Goal: Task Accomplishment & Management: Use online tool/utility

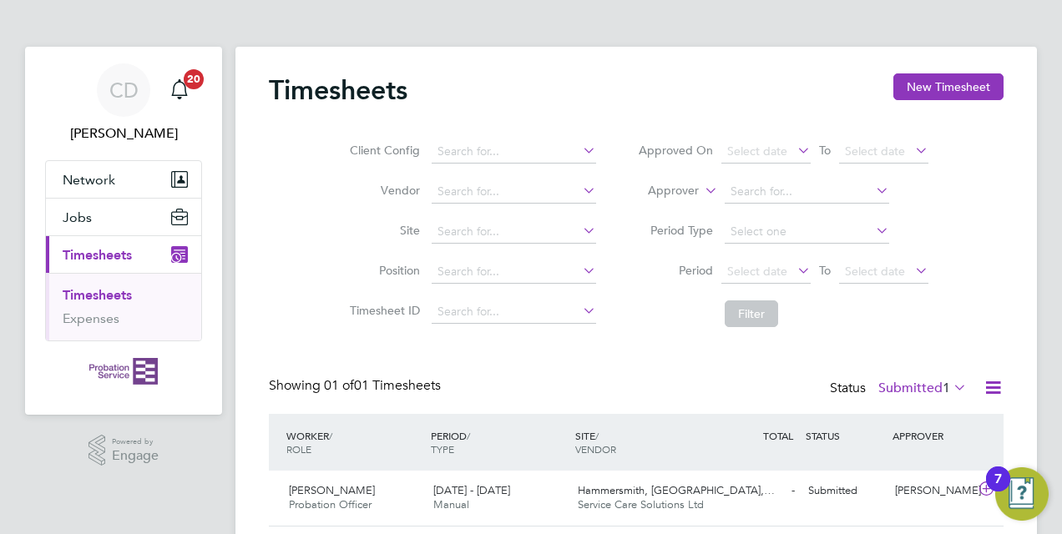
scroll to position [52, 0]
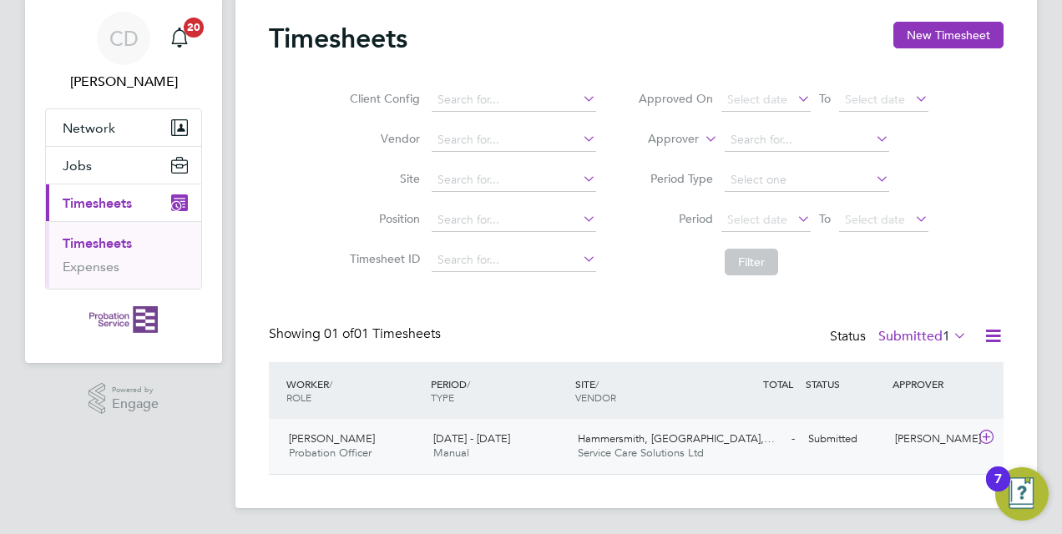
click at [655, 445] on div "Hammersmith, Fulham,… Service Care Solutions Ltd" at bounding box center [643, 447] width 144 height 42
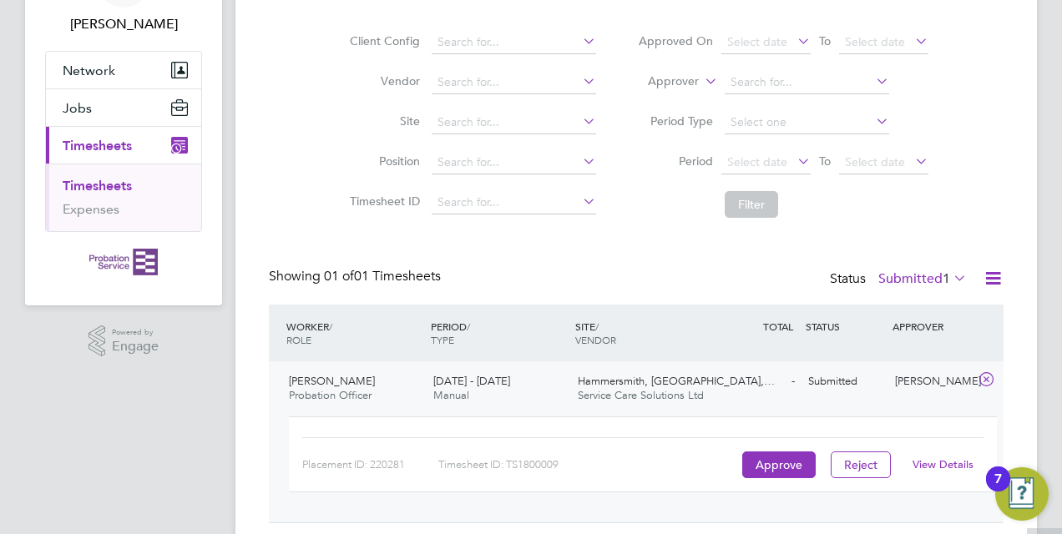
scroll to position [157, 0]
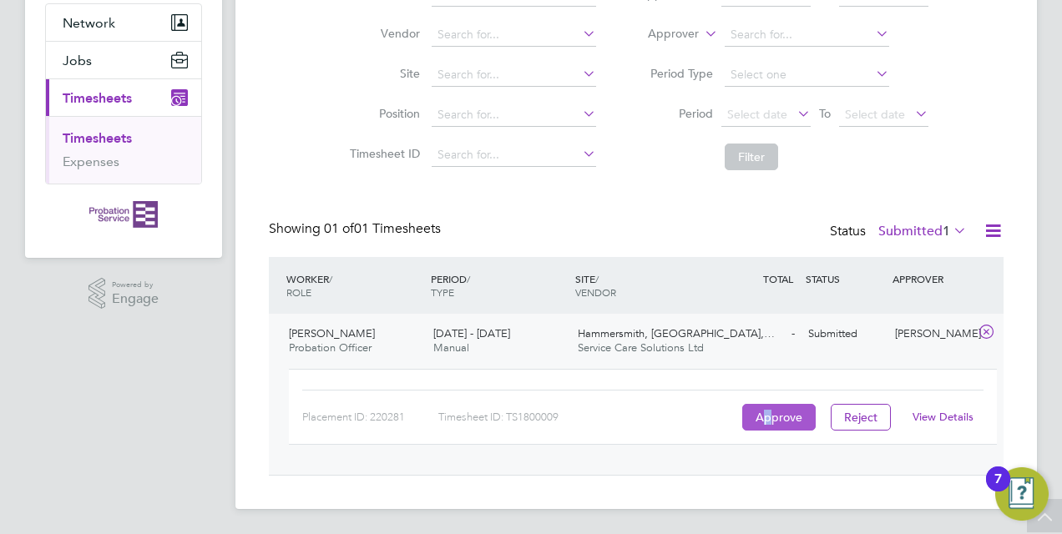
click at [768, 412] on button "Approve" at bounding box center [778, 417] width 73 height 27
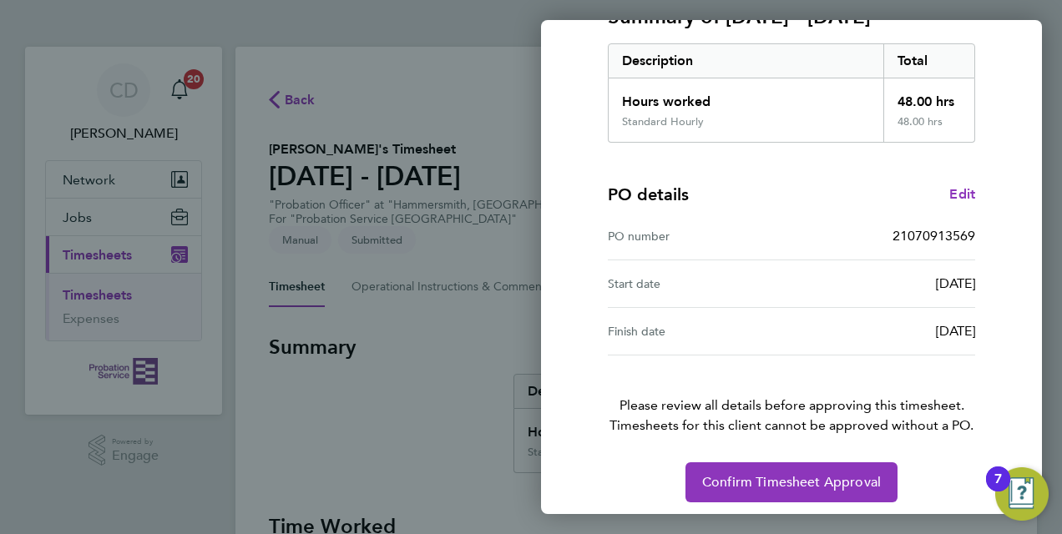
scroll to position [264, 0]
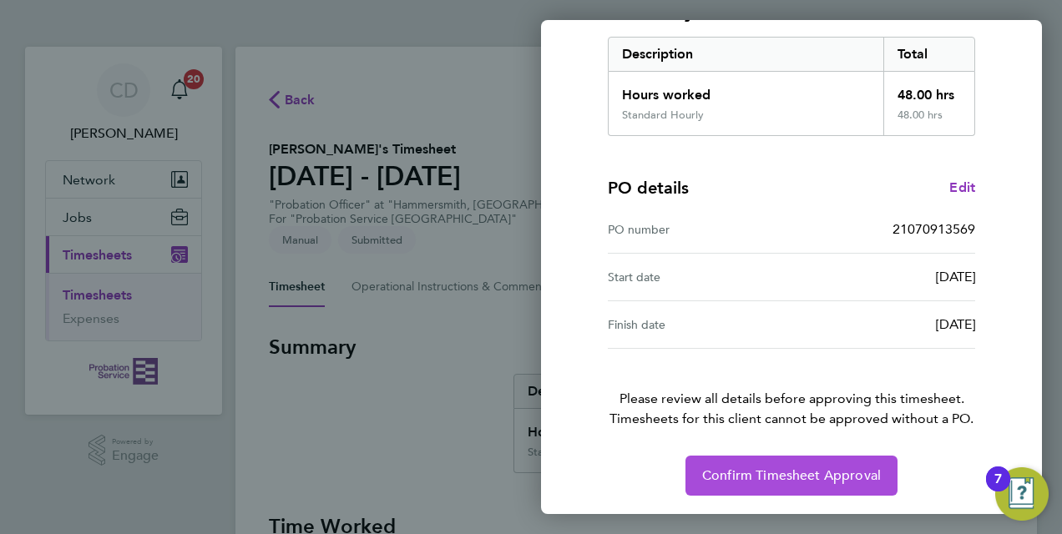
click at [750, 468] on span "Confirm Timesheet Approval" at bounding box center [791, 476] width 179 height 17
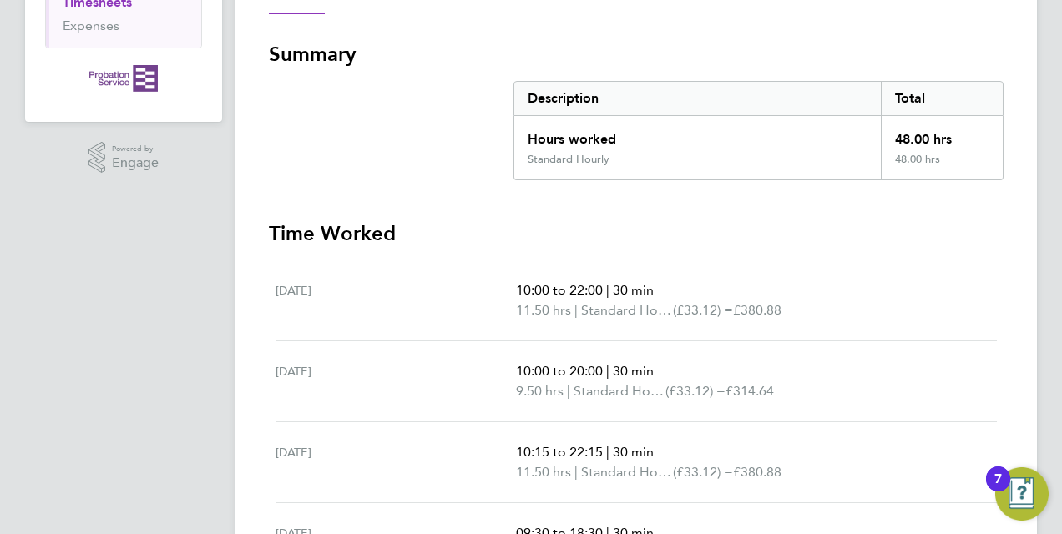
scroll to position [191, 0]
